Goal: Transaction & Acquisition: Book appointment/travel/reservation

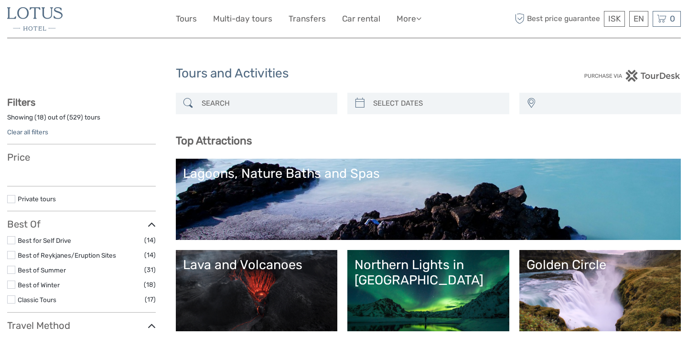
select select
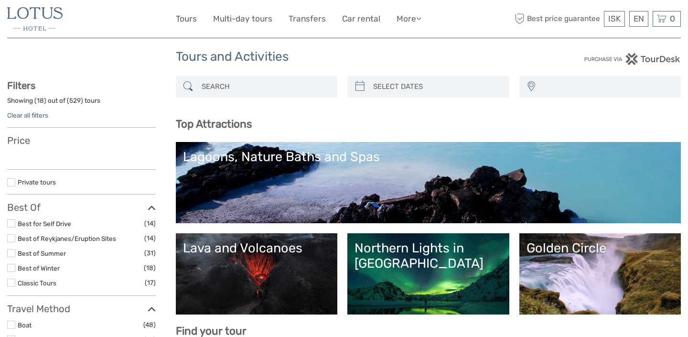
select select
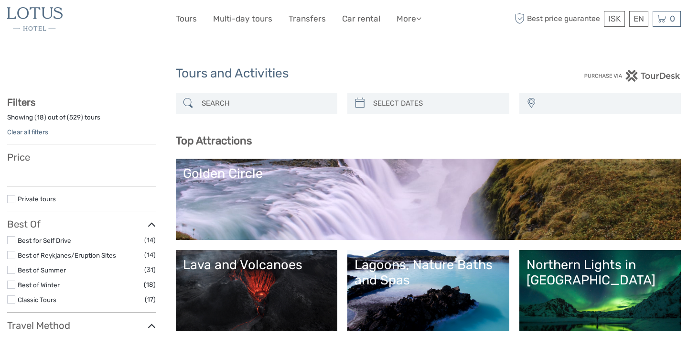
select select
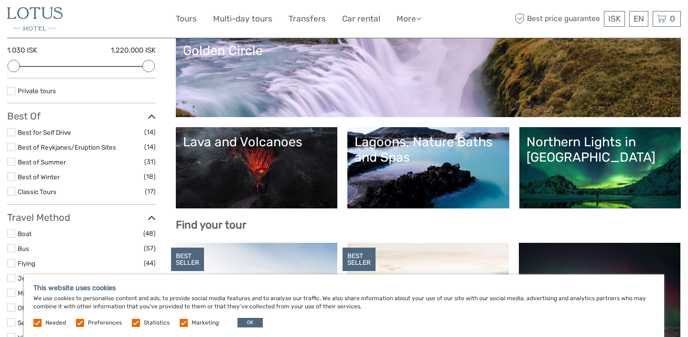
scroll to position [126, 0]
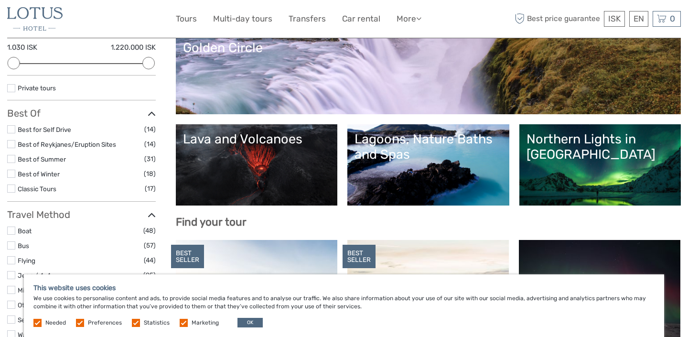
click at [13, 129] on label at bounding box center [11, 129] width 8 height 8
click at [0, 0] on input "checkbox" at bounding box center [0, 0] width 0 height 0
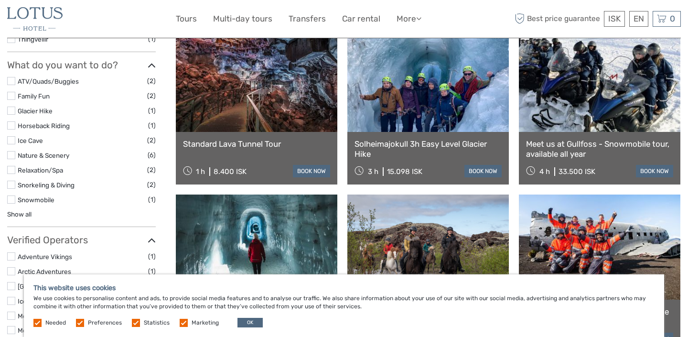
scroll to position [434, 0]
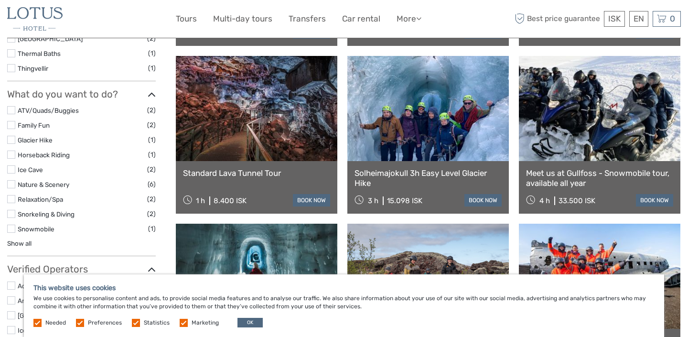
click at [428, 120] on link at bounding box center [429, 108] width 162 height 105
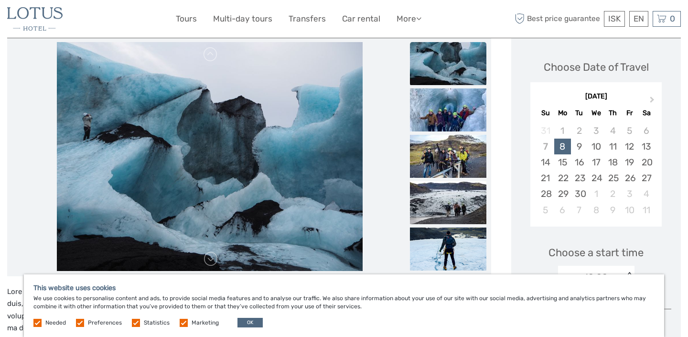
scroll to position [137, 0]
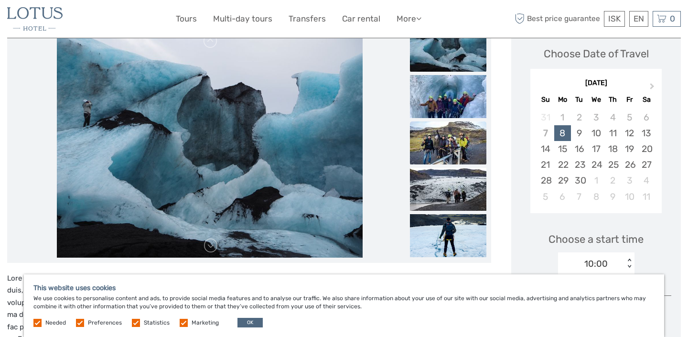
click at [426, 148] on img at bounding box center [448, 142] width 76 height 43
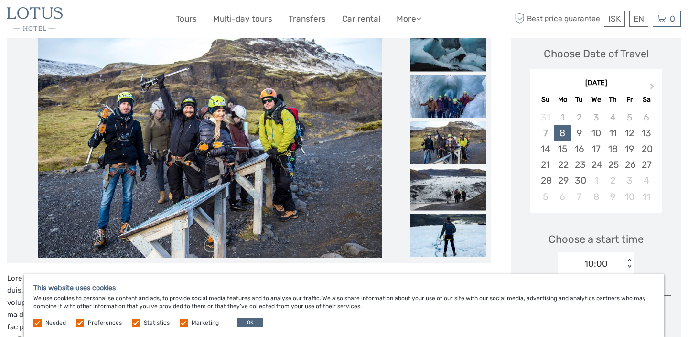
click at [428, 185] on img at bounding box center [448, 188] width 76 height 43
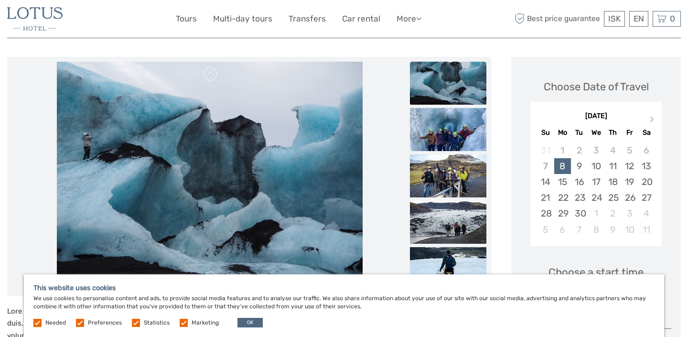
scroll to position [98, 0]
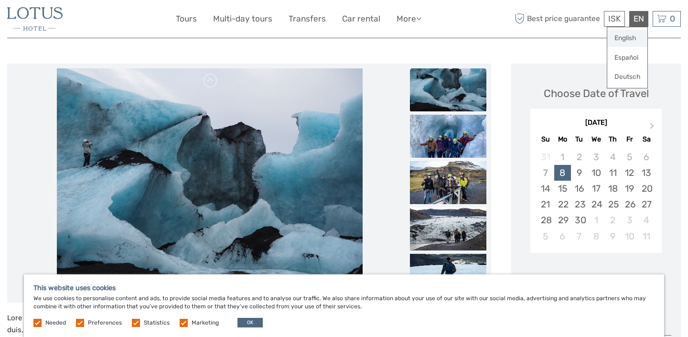
click at [625, 35] on link "English" at bounding box center [628, 38] width 40 height 17
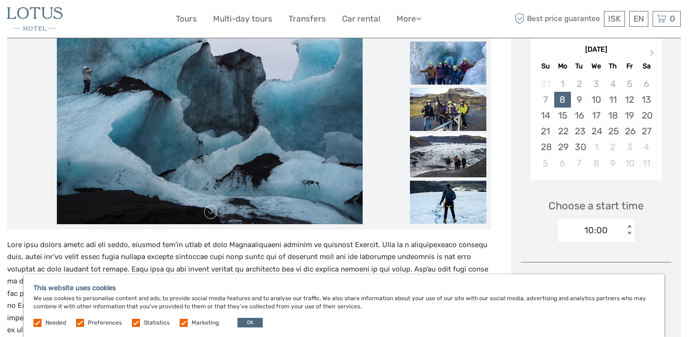
scroll to position [236, 0]
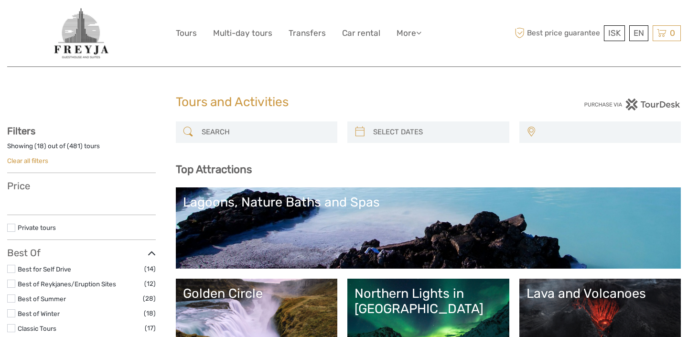
select select
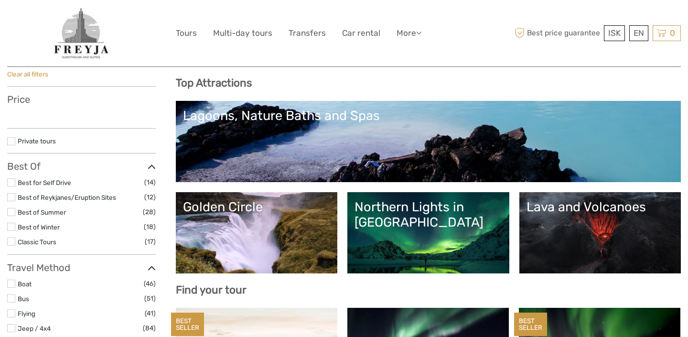
scroll to position [107, 0]
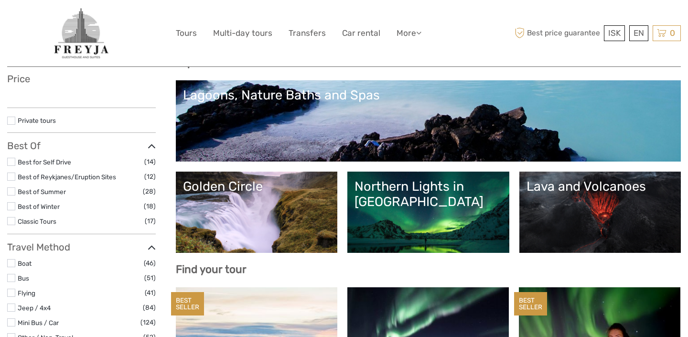
select select
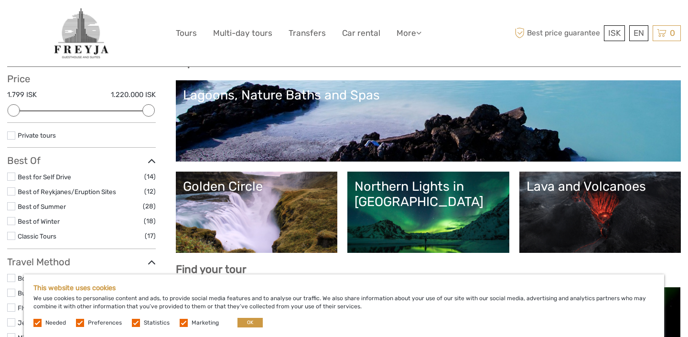
scroll to position [0, 0]
